Goal: Transaction & Acquisition: Purchase product/service

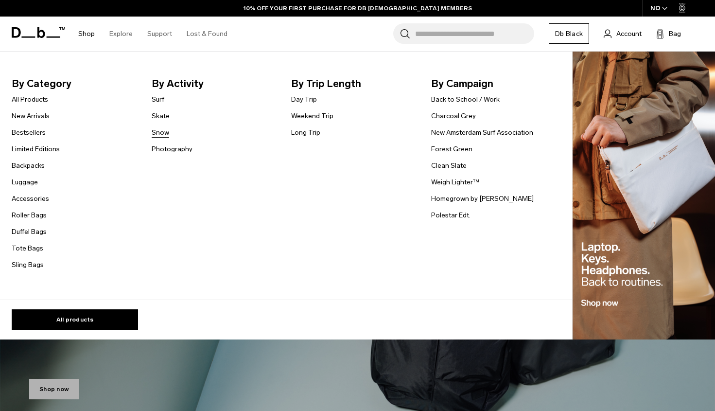
click at [163, 128] on link "Snow" at bounding box center [161, 132] width 18 height 10
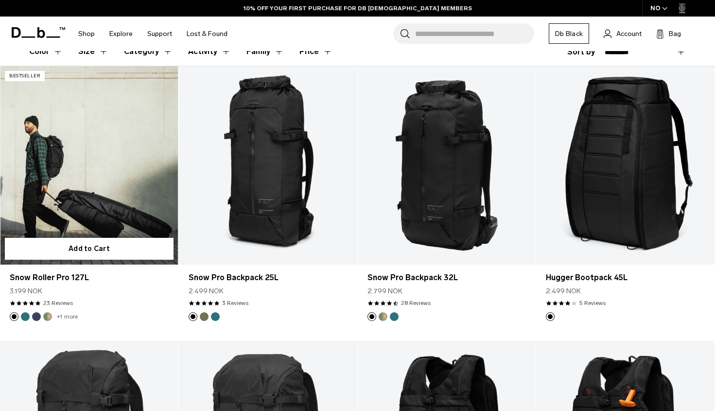
click at [105, 204] on link "Snow Roller Pro 127L" at bounding box center [89, 165] width 178 height 198
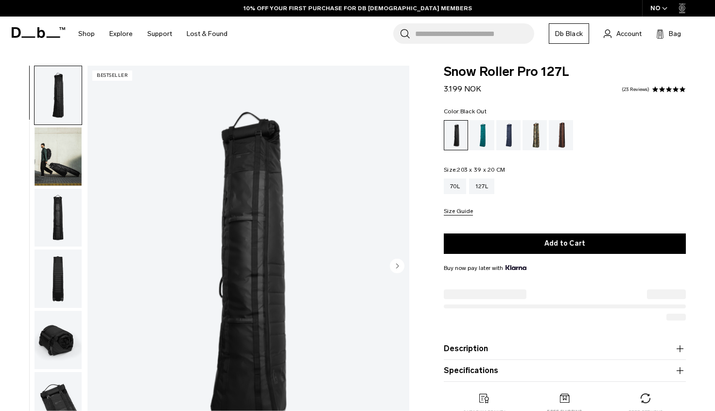
click at [57, 219] on img "button" at bounding box center [58, 218] width 47 height 58
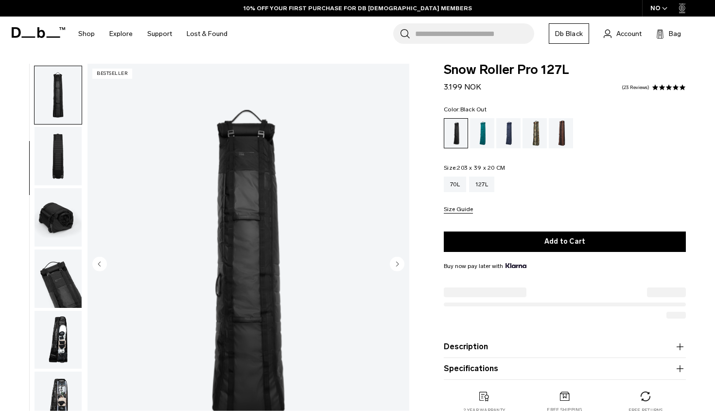
scroll to position [123, 0]
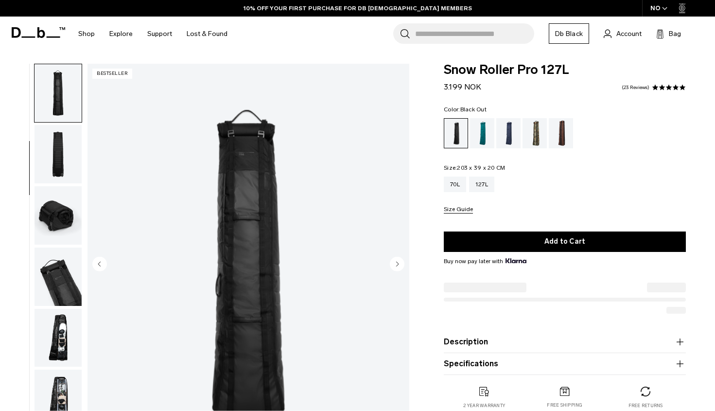
click at [61, 204] on img "button" at bounding box center [58, 215] width 47 height 58
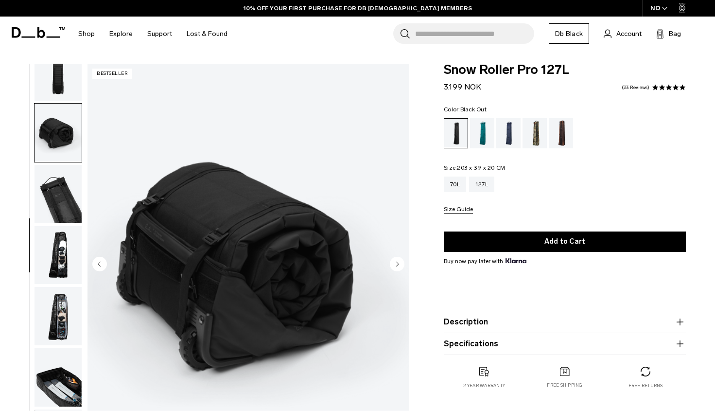
scroll to position [208, 0]
